Goal: Task Accomplishment & Management: Manage account settings

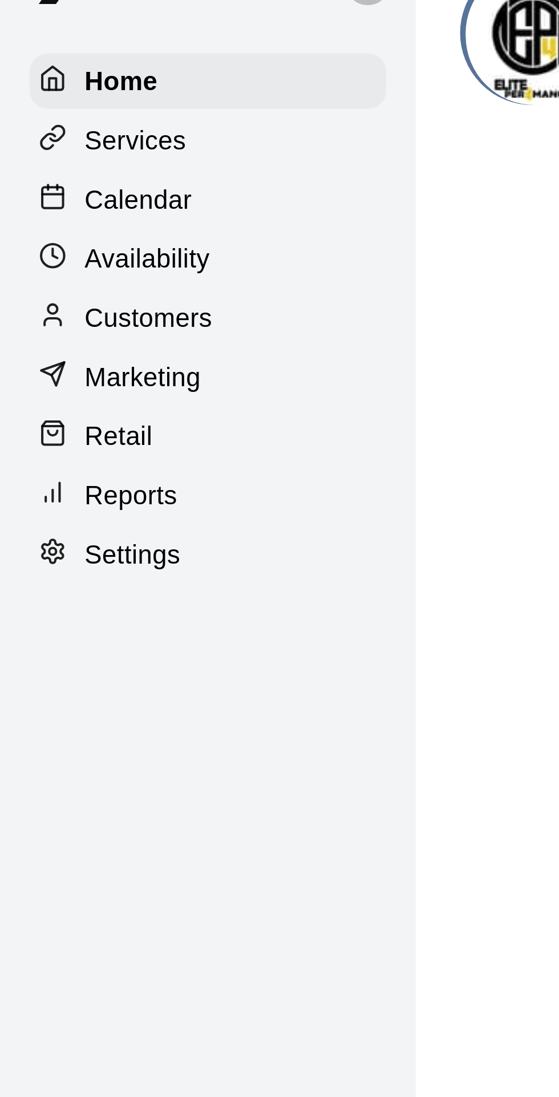
click at [49, 88] on p "Calendar" at bounding box center [42, 87] width 33 height 11
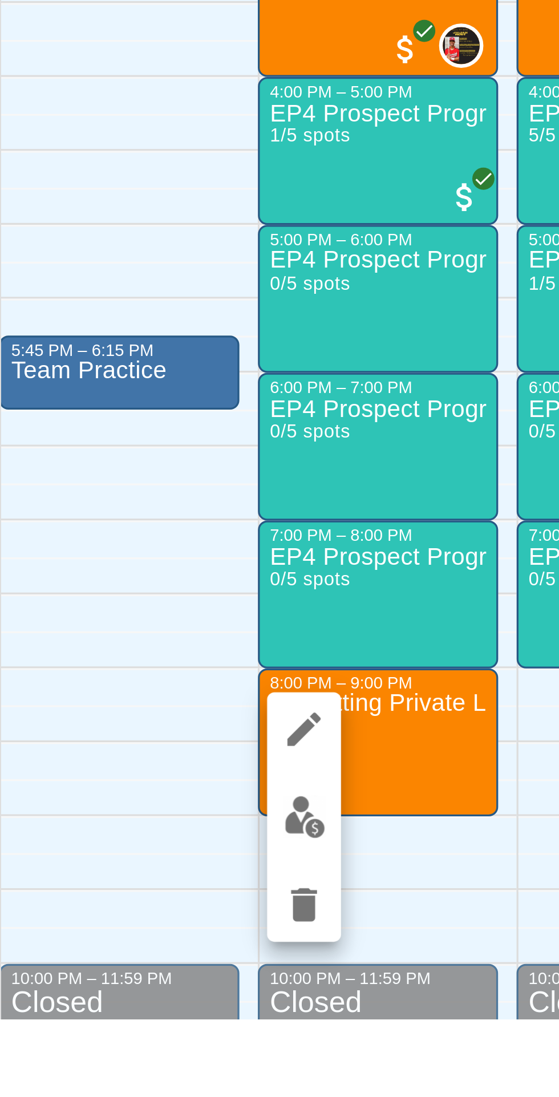
click at [281, 1037] on img "edit" at bounding box center [280, 1034] width 13 height 13
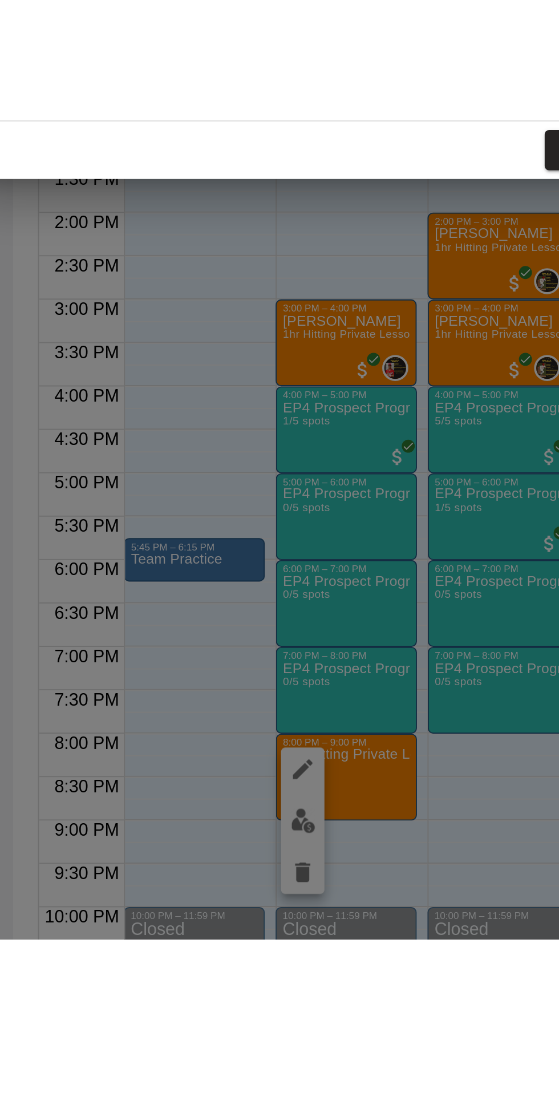
click at [282, 1038] on div "Manage participants & payments Staff ​ Customers Add new ​ Done" at bounding box center [279, 548] width 559 height 1097
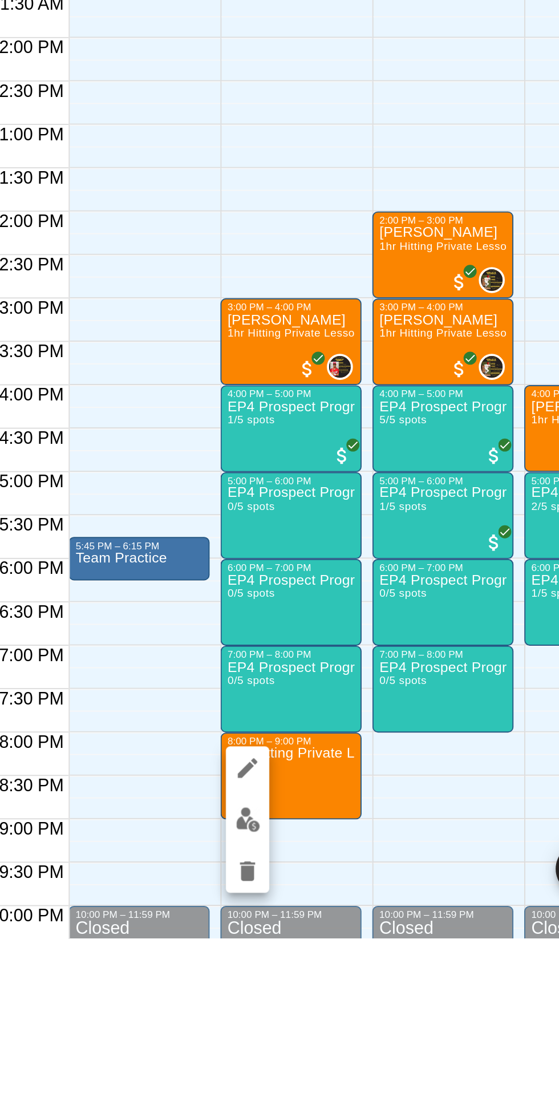
click at [281, 1038] on img "edit" at bounding box center [280, 1034] width 13 height 13
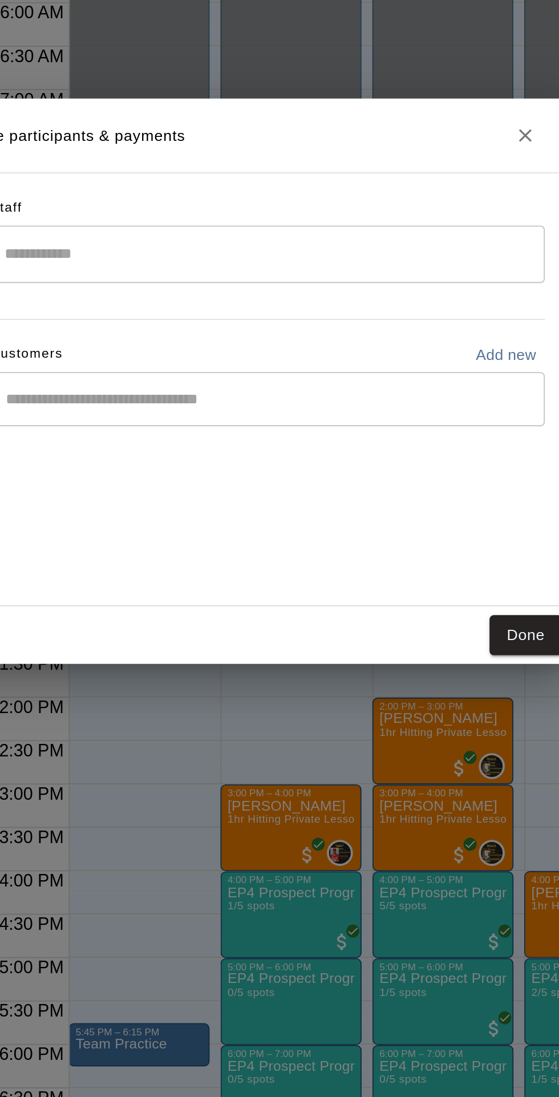
click at [232, 492] on input "Search staff" at bounding box center [291, 482] width 282 height 20
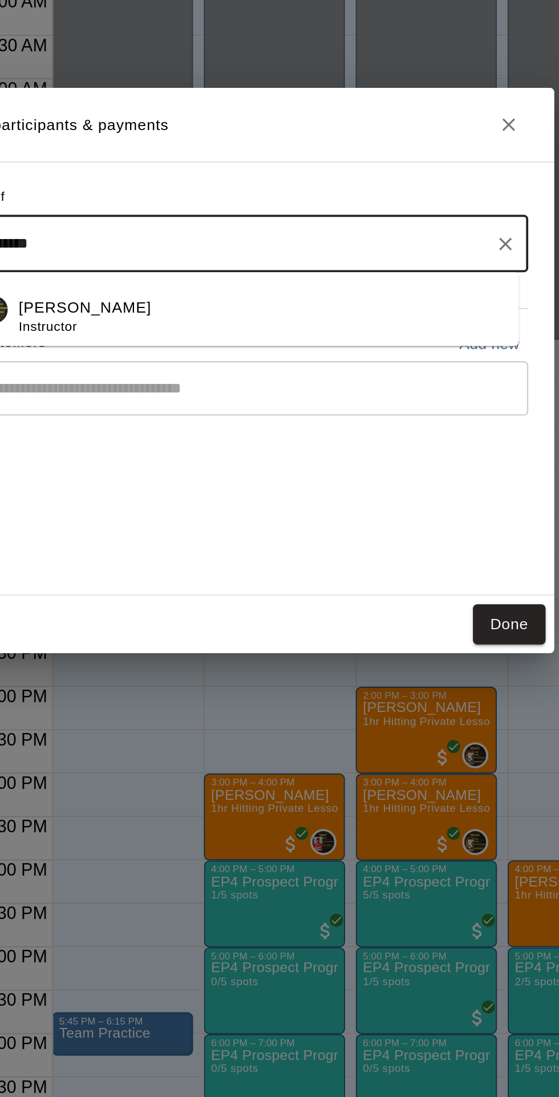
click at [219, 522] on p "[PERSON_NAME]" at bounding box center [204, 516] width 70 height 12
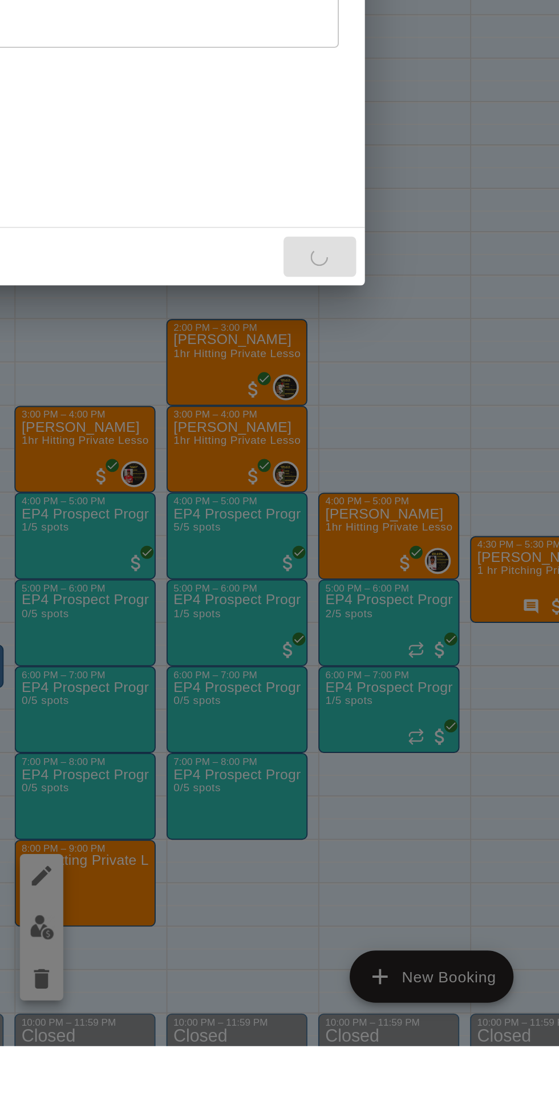
type input "*******"
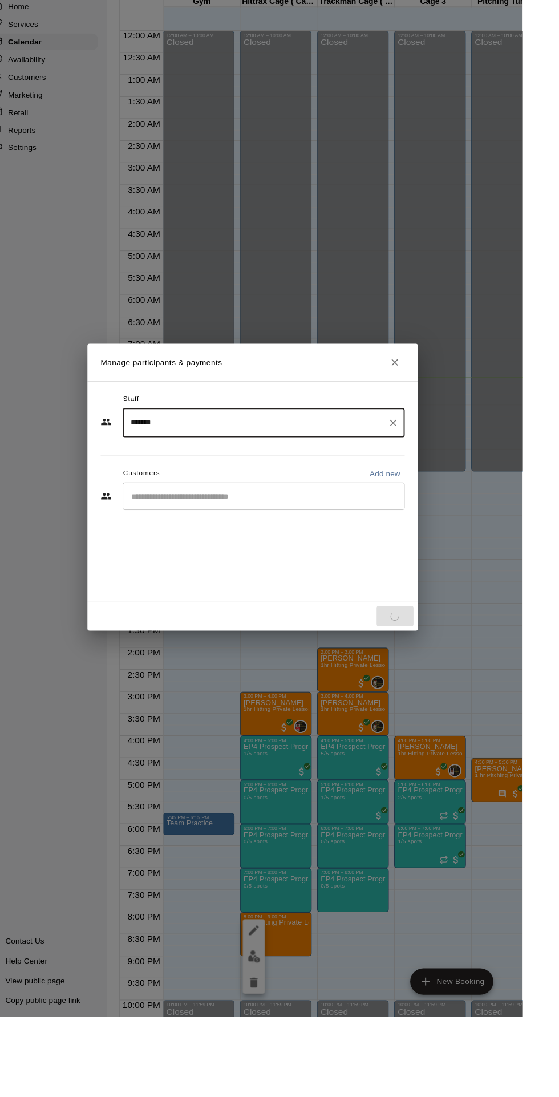
click at [346, 564] on input "Start typing to search customers..." at bounding box center [291, 557] width 282 height 11
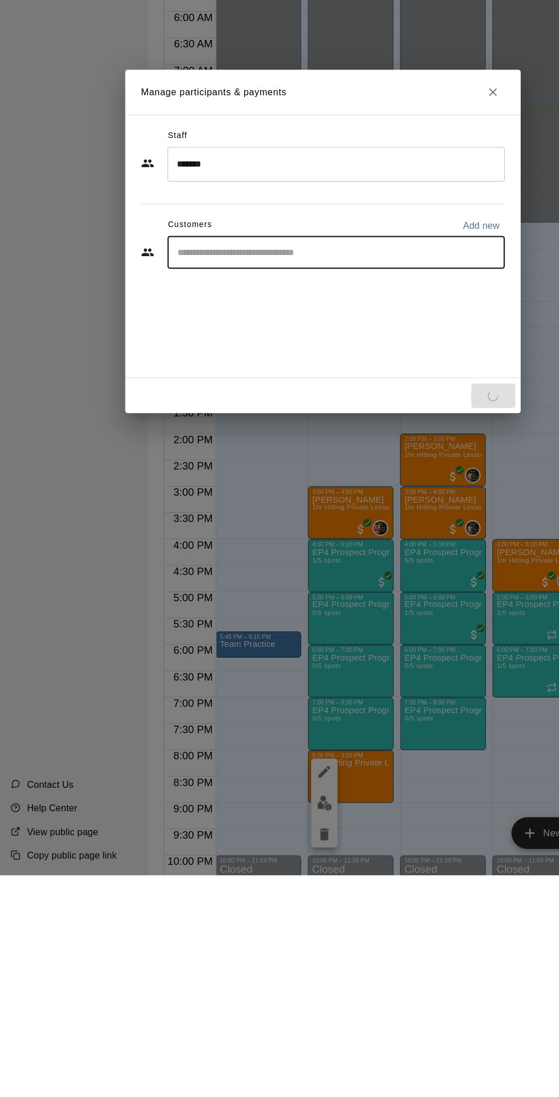
click at [430, 423] on icon "Close" at bounding box center [426, 419] width 7 height 7
